Goal: Information Seeking & Learning: Learn about a topic

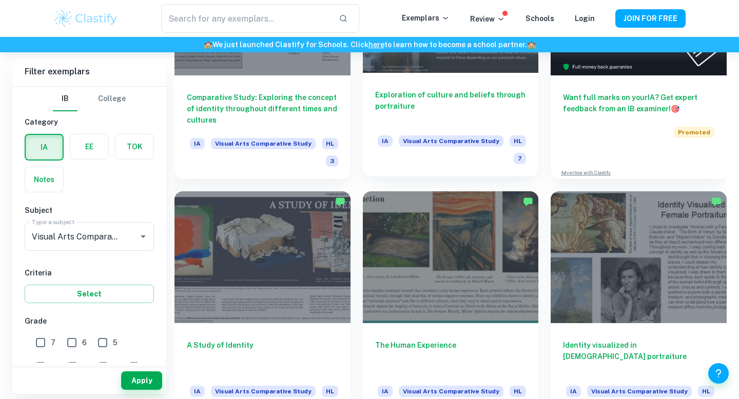
scroll to position [353, 0]
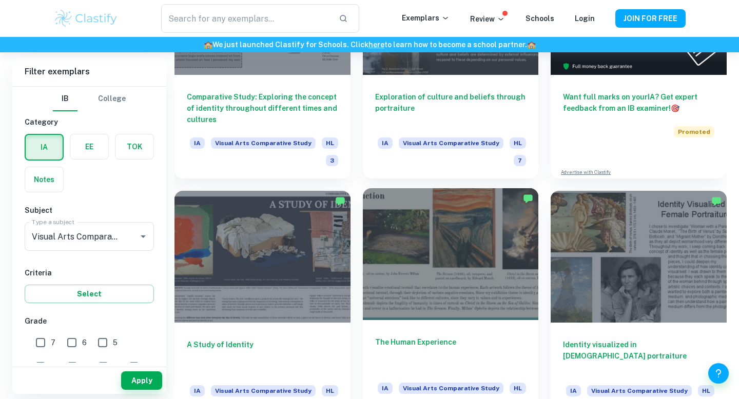
click at [421, 261] on div at bounding box center [451, 254] width 176 height 132
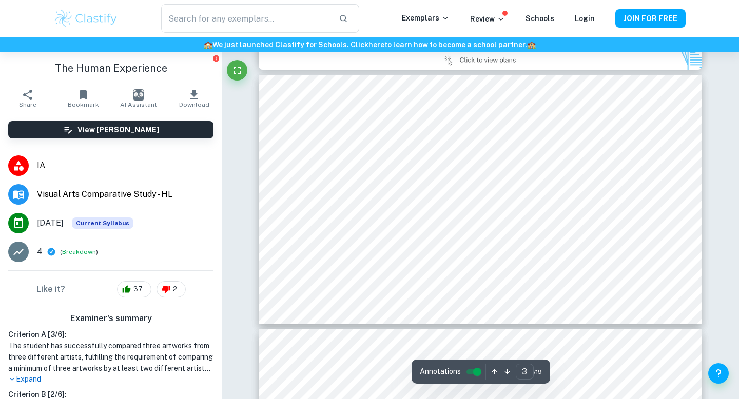
scroll to position [640, 0]
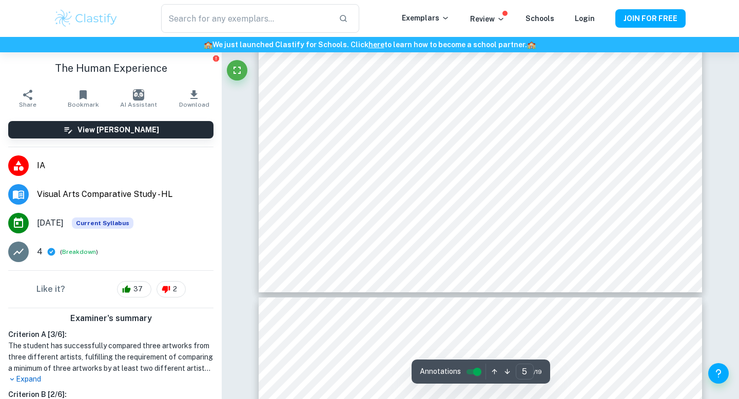
type input "6"
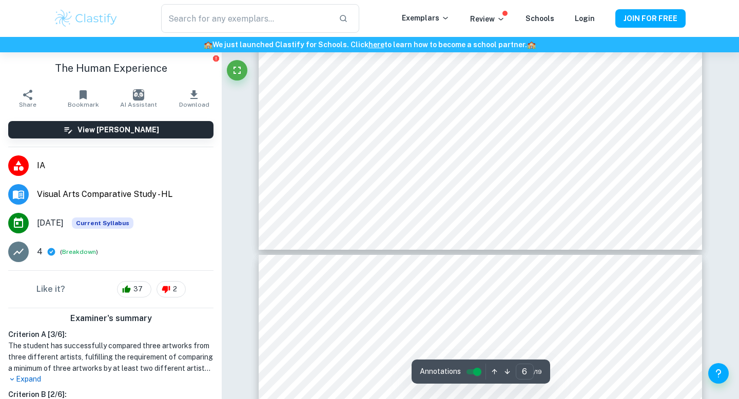
scroll to position [1480, 0]
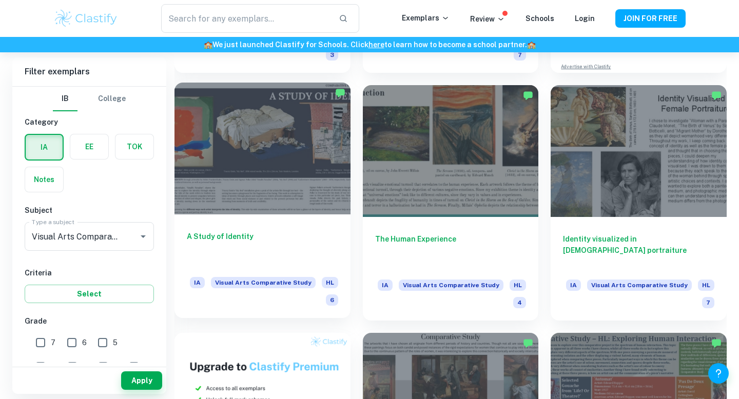
scroll to position [469, 0]
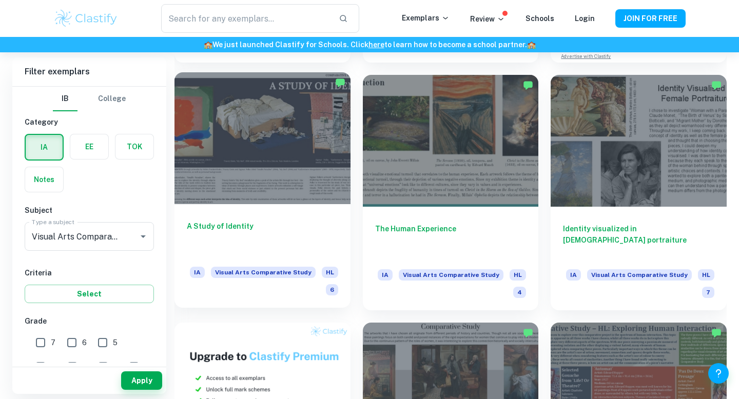
click at [281, 207] on div "A Study of Identity IA Visual Arts Comparative Study HL 6" at bounding box center [263, 256] width 176 height 104
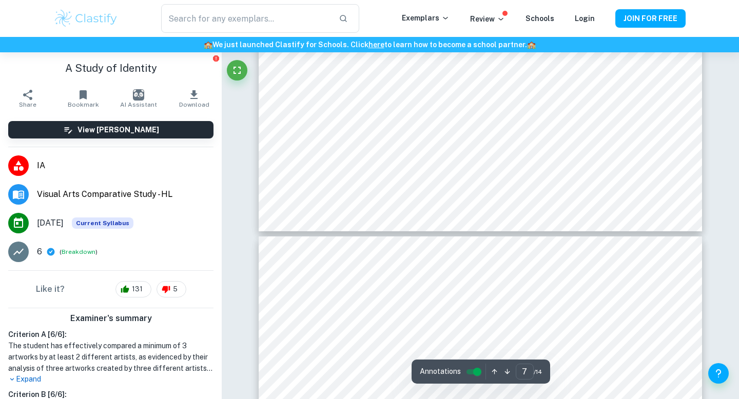
type input "8"
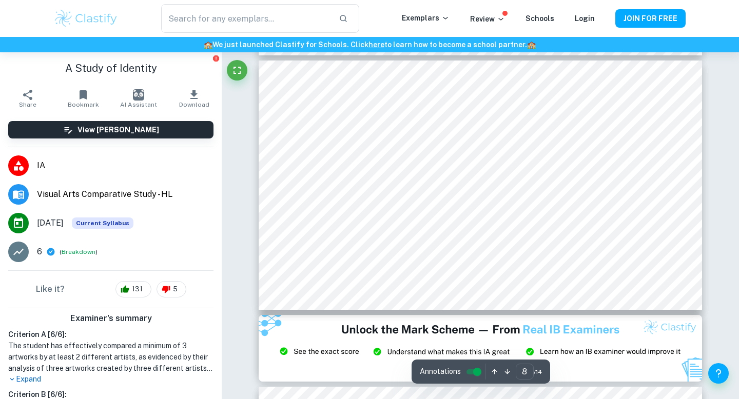
scroll to position [1931, 0]
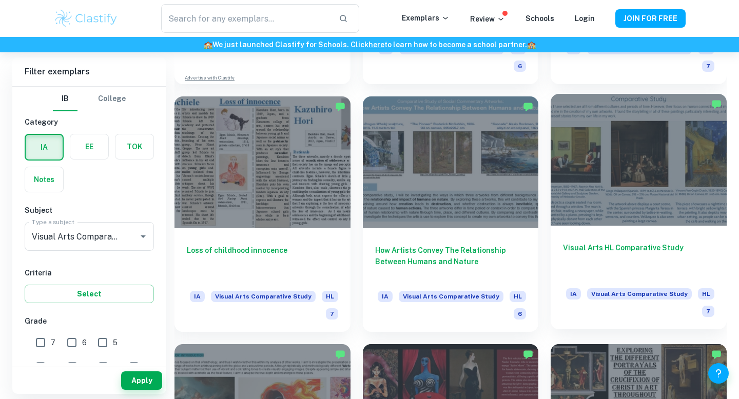
scroll to position [913, 0]
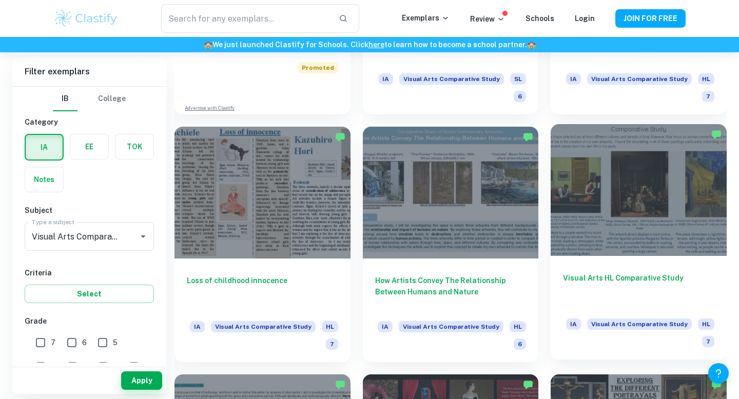
click at [597, 186] on div at bounding box center [639, 190] width 176 height 132
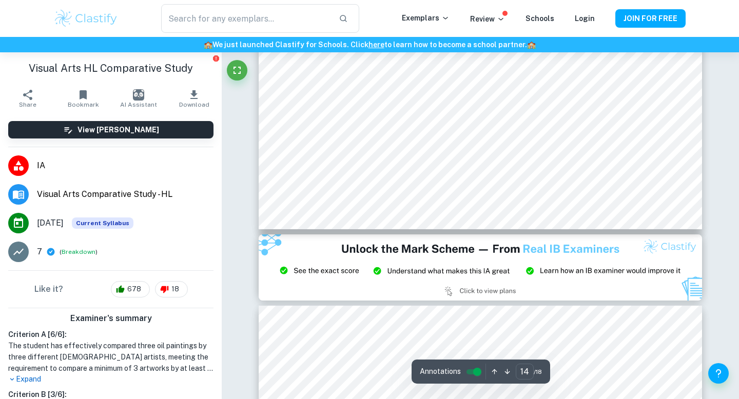
type input "15"
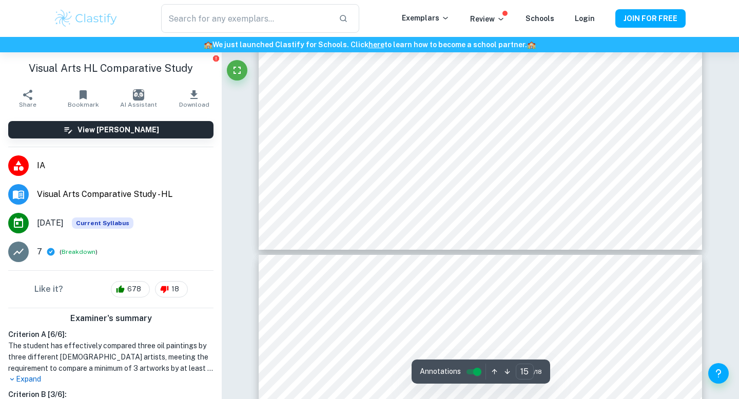
scroll to position [3930, 0]
